Goal: Task Accomplishment & Management: Use online tool/utility

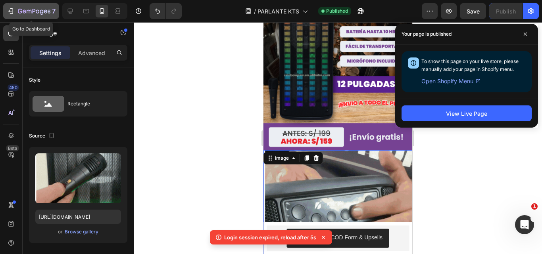
click at [32, 11] on icon "button" at bounding box center [34, 11] width 33 height 7
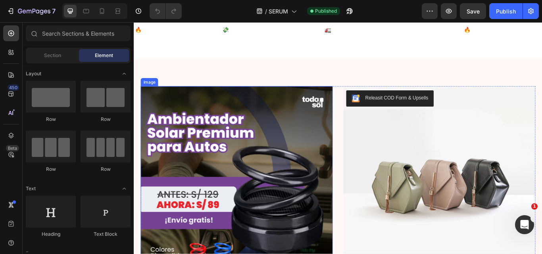
scroll to position [79, 0]
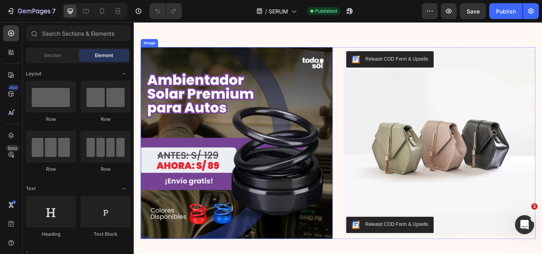
click at [327, 134] on img at bounding box center [254, 164] width 224 height 224
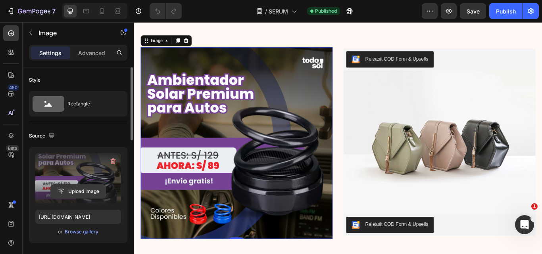
click at [75, 188] on input "file" at bounding box center [78, 191] width 55 height 13
click at [114, 152] on div "Upload Image https://cdn.shopify.com/s/files/1/0641/6465/9267/files/gempages_57…" at bounding box center [78, 195] width 98 height 96
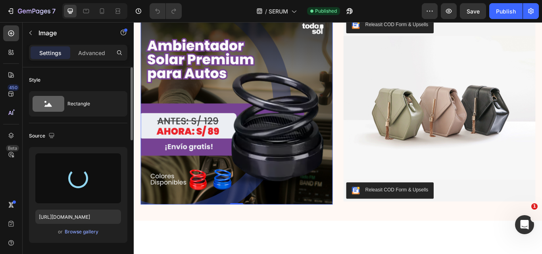
scroll to position [198, 0]
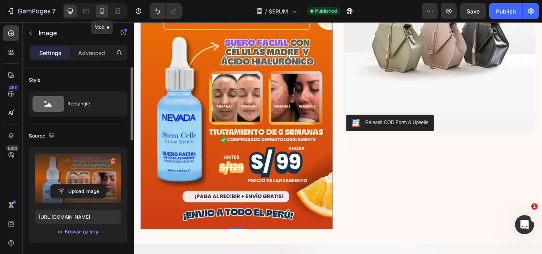
click at [101, 14] on icon at bounding box center [102, 11] width 4 height 6
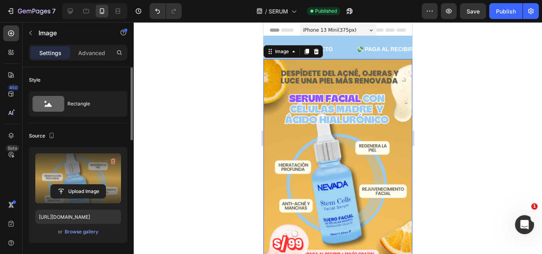
click at [334, 139] on img at bounding box center [337, 169] width 149 height 221
click at [94, 191] on input "file" at bounding box center [78, 191] width 55 height 13
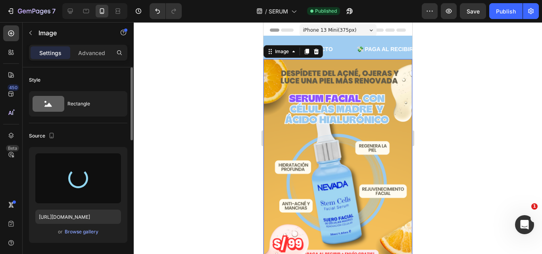
type input "https://cdn.shopify.com/s/files/1/0641/6465/9267/files/gempages_573437835185489…"
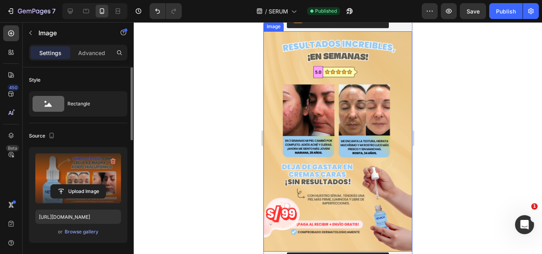
scroll to position [278, 0]
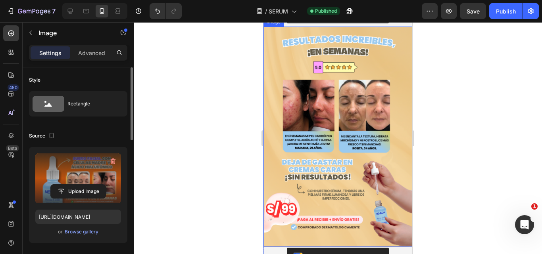
click at [312, 152] on img at bounding box center [337, 137] width 149 height 221
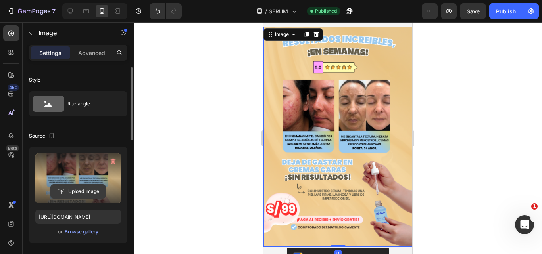
click at [77, 187] on input "file" at bounding box center [78, 191] width 55 height 13
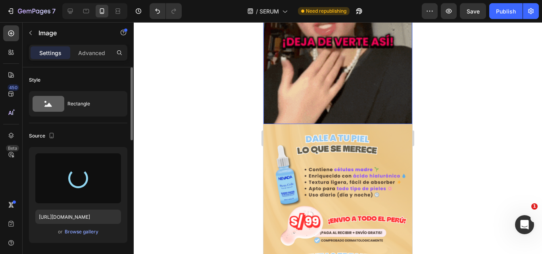
scroll to position [595, 0]
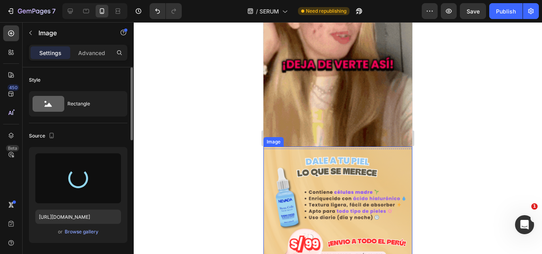
type input "https://cdn.shopify.com/s/files/1/0641/6465/9267/files/gempages_573437835185489…"
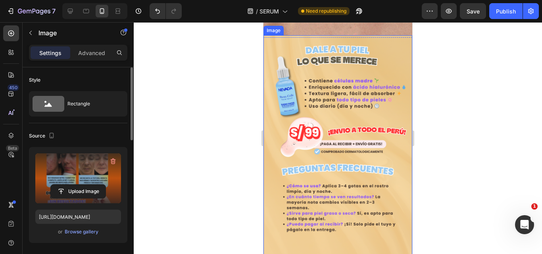
scroll to position [476, 0]
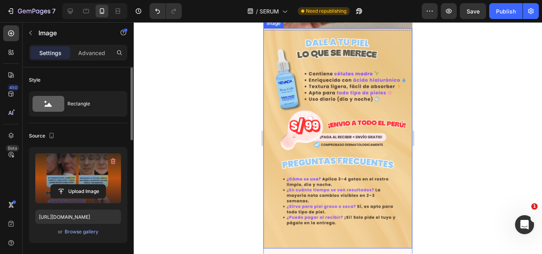
click at [303, 144] on img at bounding box center [337, 138] width 149 height 221
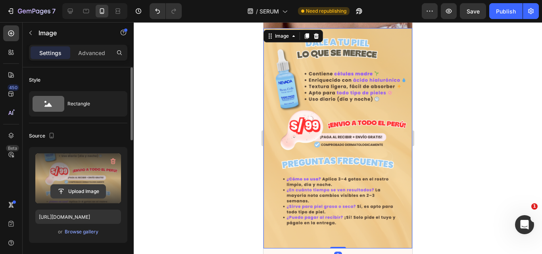
click at [98, 189] on input "file" at bounding box center [78, 191] width 55 height 13
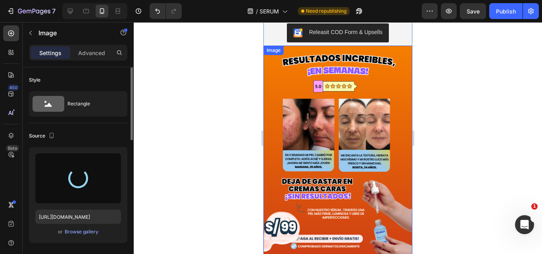
scroll to position [166, 0]
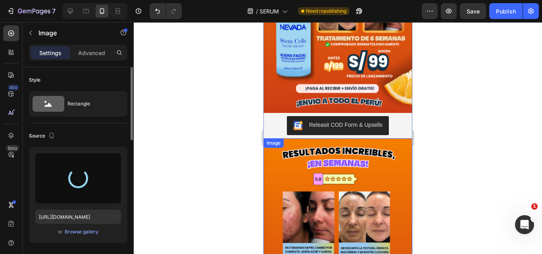
type input "https://cdn.shopify.com/s/files/1/0641/6465/9267/files/gempages_573437835185489…"
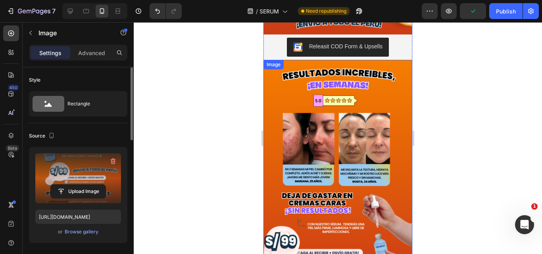
scroll to position [245, 0]
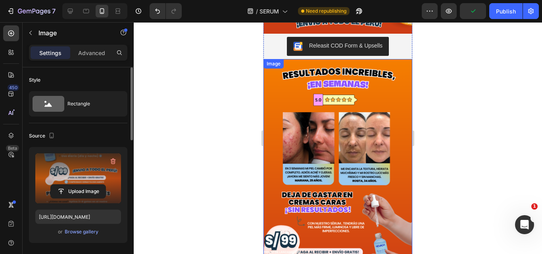
click at [347, 150] on img at bounding box center [337, 169] width 149 height 221
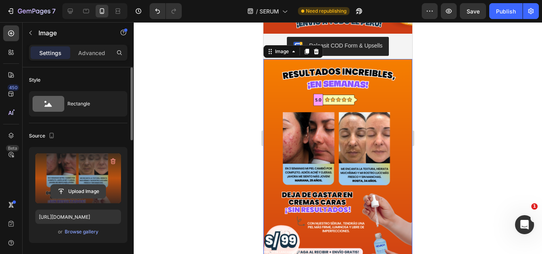
click at [86, 188] on input "file" at bounding box center [78, 191] width 55 height 13
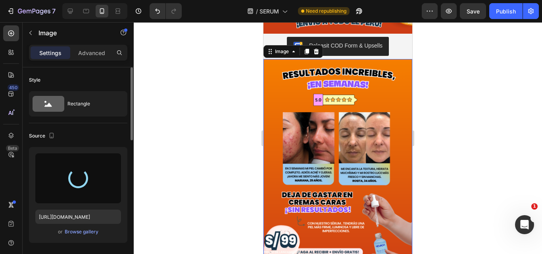
type input "https://cdn.shopify.com/s/files/1/0641/6465/9267/files/gempages_573437835185489…"
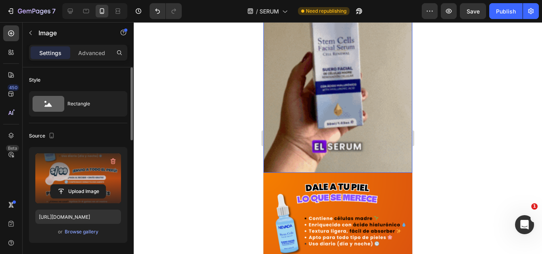
scroll to position [642, 0]
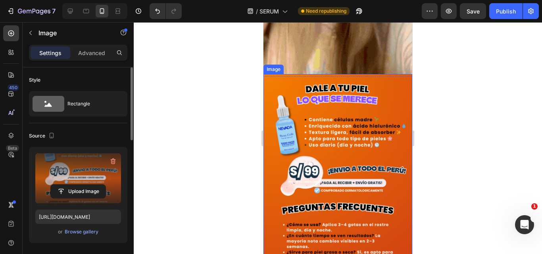
click at [313, 172] on img at bounding box center [337, 184] width 149 height 221
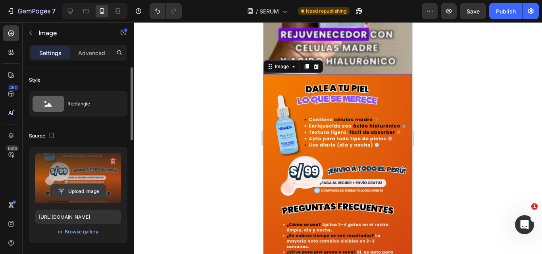
click at [68, 189] on input "file" at bounding box center [78, 191] width 55 height 13
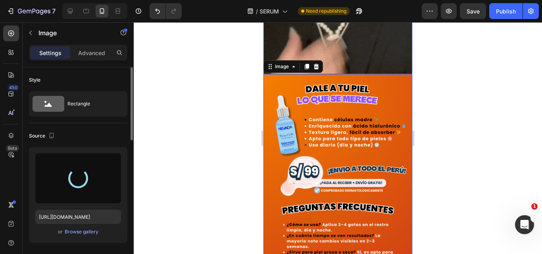
type input "https://cdn.shopify.com/s/files/1/0641/6465/9267/files/gempages_573437835185489…"
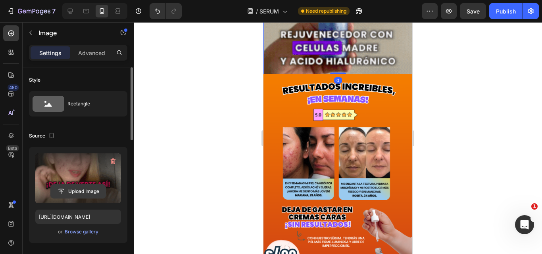
click at [81, 192] on input "file" at bounding box center [78, 191] width 55 height 13
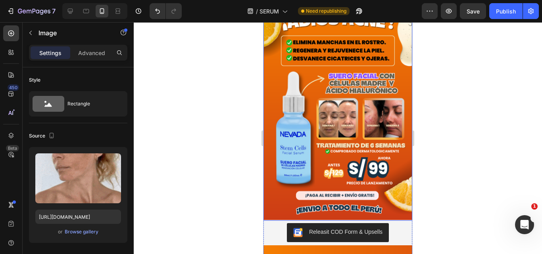
scroll to position [0, 0]
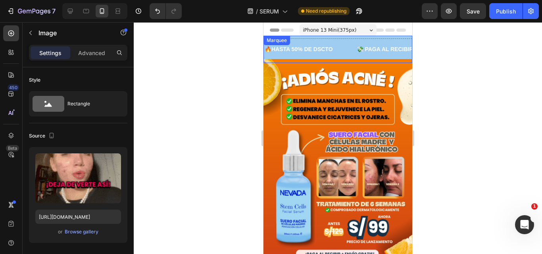
click at [327, 37] on div "🔥HASTA 50% DE DSCTO Text 💸 PAGA AL RECIBIR EN CASA Text 🚛 ENVÍOS A TODO EL PERÚ…" at bounding box center [337, 49] width 149 height 27
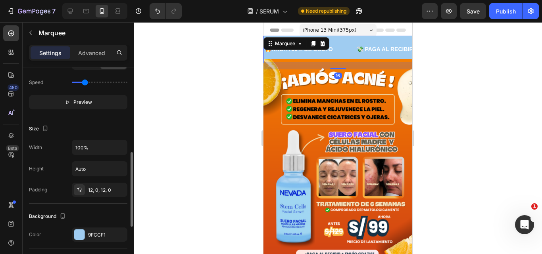
scroll to position [317, 0]
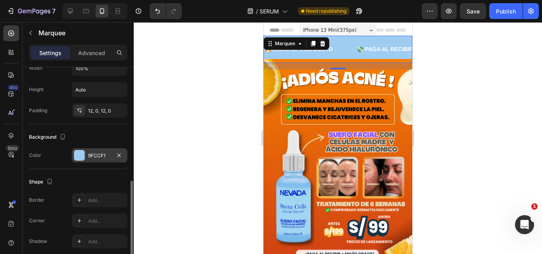
click at [78, 155] on div at bounding box center [79, 155] width 10 height 10
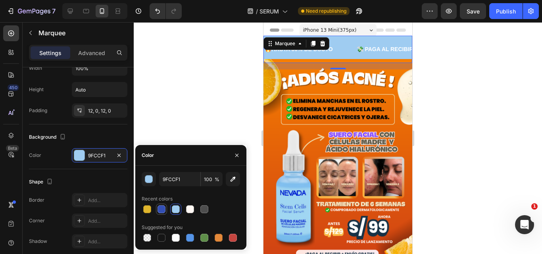
click at [163, 209] on div at bounding box center [162, 210] width 8 height 8
type input "334FB4"
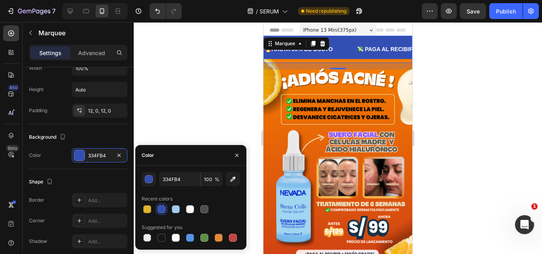
click at [482, 56] on div at bounding box center [338, 138] width 408 height 232
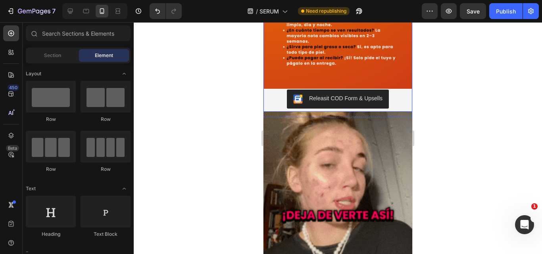
scroll to position [436, 0]
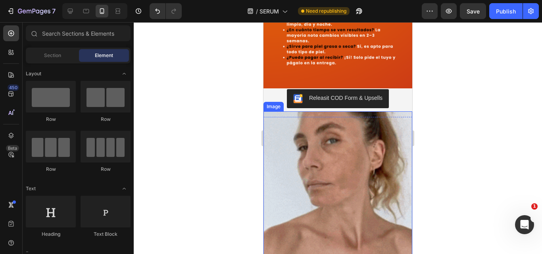
click at [371, 154] on img at bounding box center [337, 204] width 149 height 186
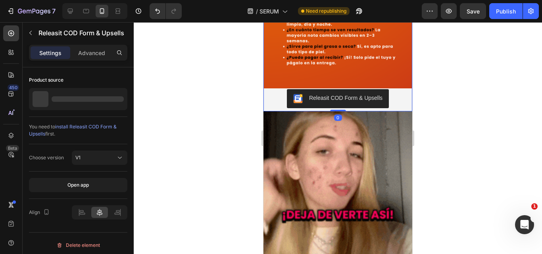
click at [352, 89] on button "Releasit COD Form & Upsells" at bounding box center [338, 98] width 102 height 19
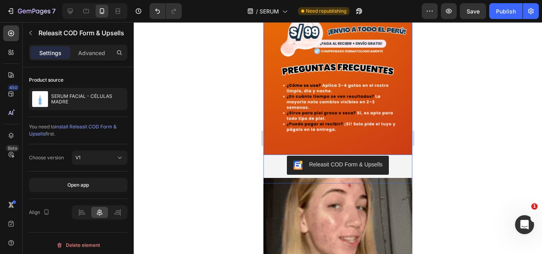
scroll to position [357, 0]
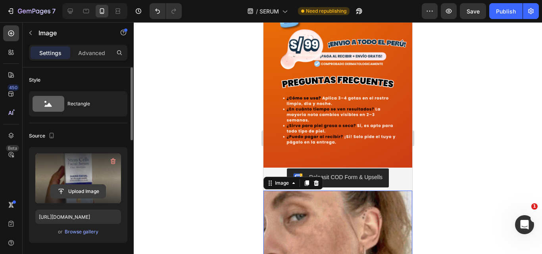
click at [90, 197] on input "file" at bounding box center [78, 191] width 55 height 13
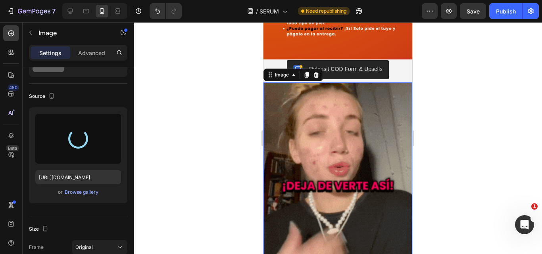
scroll to position [516, 0]
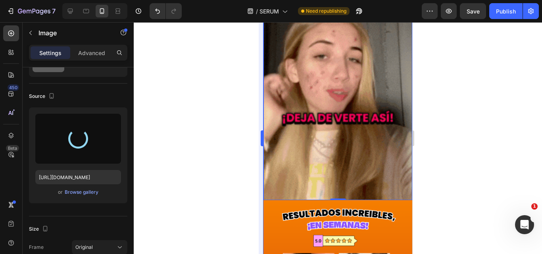
type input "https://cdn.shopify.com/s/files/1/0641/6465/9267/files/gempages_573437835185489…"
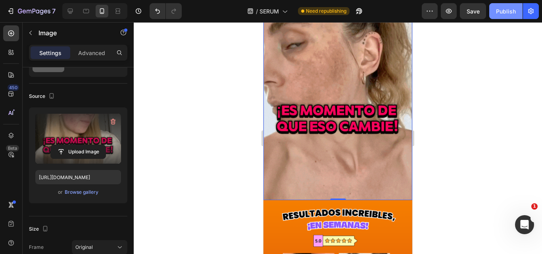
click at [498, 11] on div "Publish" at bounding box center [506, 11] width 20 height 8
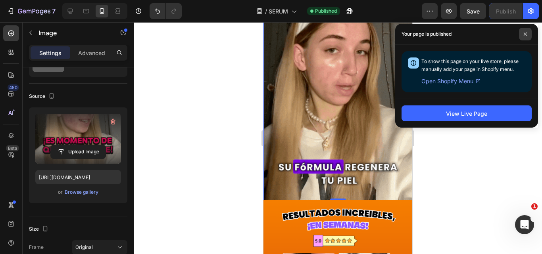
click at [521, 31] on span at bounding box center [525, 34] width 13 height 13
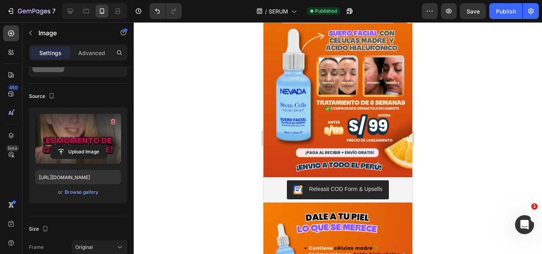
scroll to position [0, 0]
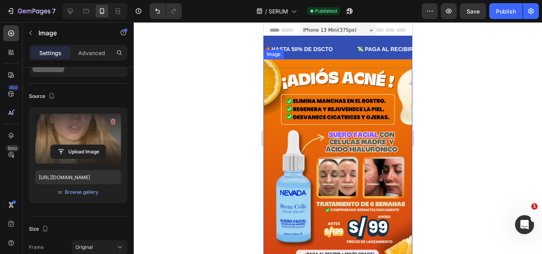
click at [336, 160] on img at bounding box center [337, 169] width 149 height 221
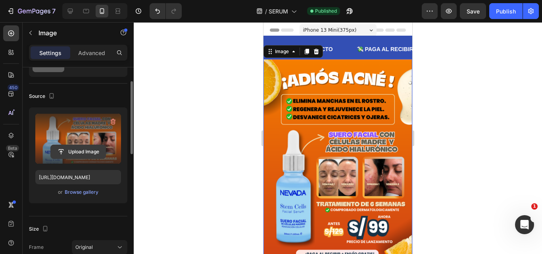
click at [101, 154] on input "file" at bounding box center [78, 151] width 55 height 13
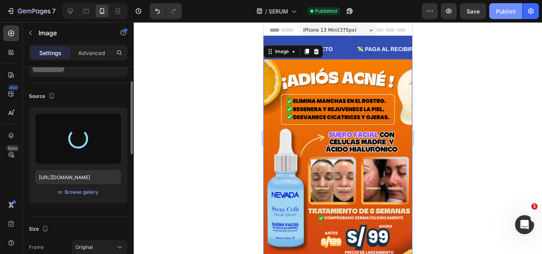
type input "https://cdn.shopify.com/s/files/1/0641/6465/9267/files/gempages_573437835185489…"
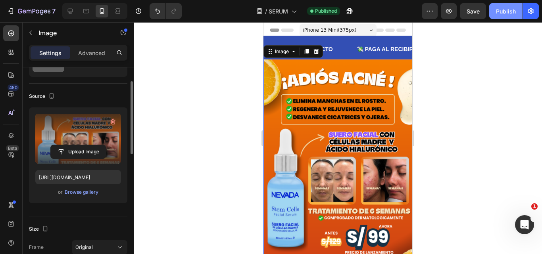
click at [502, 14] on div "Publish" at bounding box center [506, 11] width 20 height 8
